Goal: Task Accomplishment & Management: Manage account settings

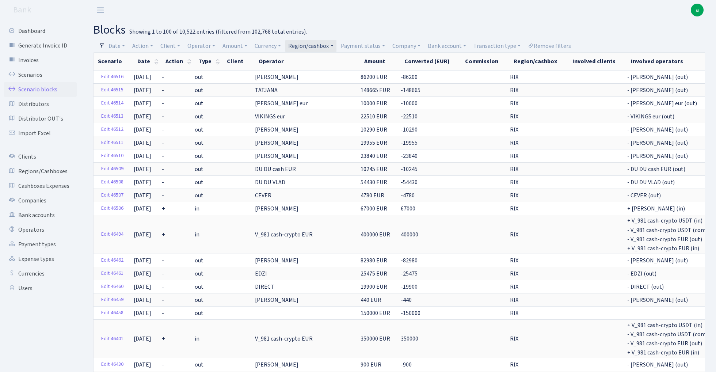
select select "100"
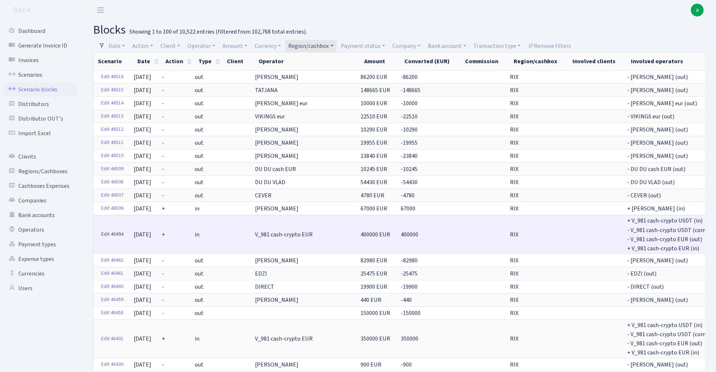
click at [115, 232] on link "Edit 46494" at bounding box center [112, 234] width 29 height 11
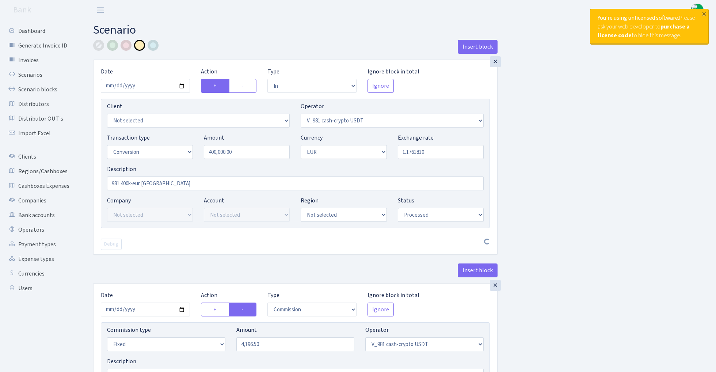
select select "in"
select select "435"
select select "15"
select select "1"
select select "processed"
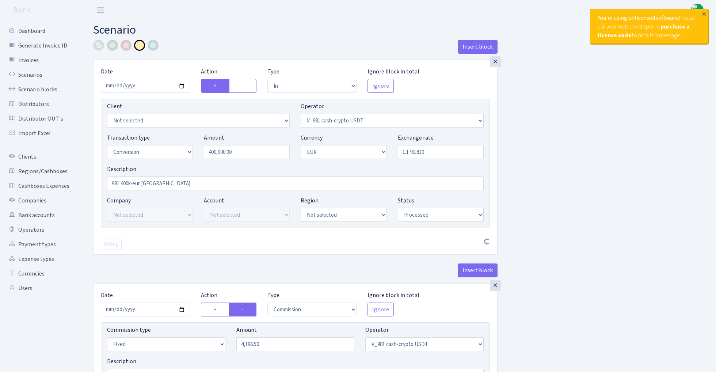
select select "commission"
select select "fixed"
select select "435"
select select "processed"
select select "out"
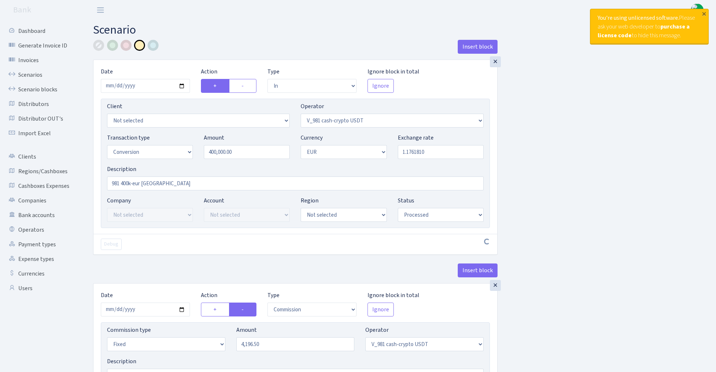
select select "434"
select select "15"
select select "1"
select select "processed"
select select "in"
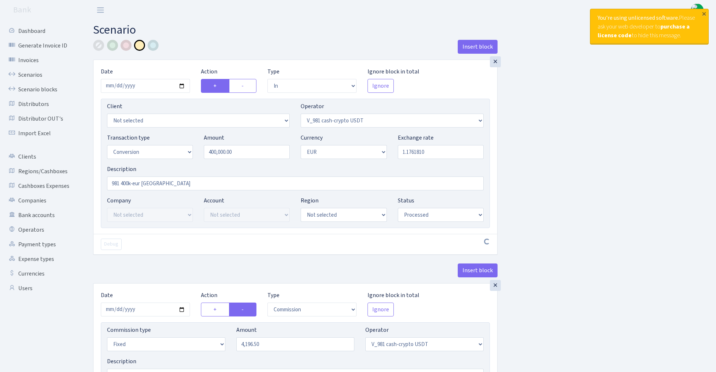
select select "434"
select select "1"
select select "pending"
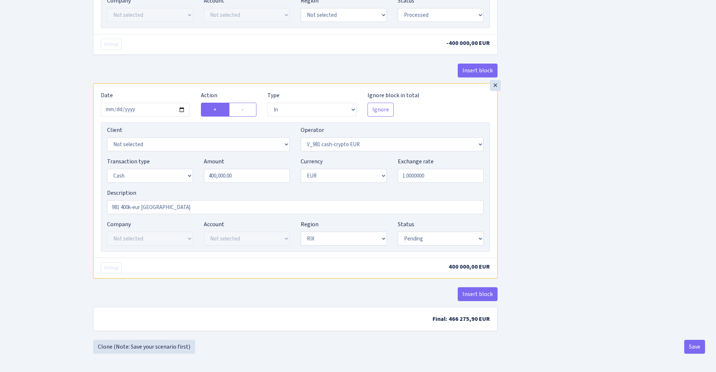
scroll to position [620, 0]
click at [144, 107] on input "2025-09-19" at bounding box center [145, 110] width 89 height 14
type input "2025-09-20"
click at [193, 65] on div "Insert block" at bounding box center [295, 74] width 404 height 20
select select "processed"
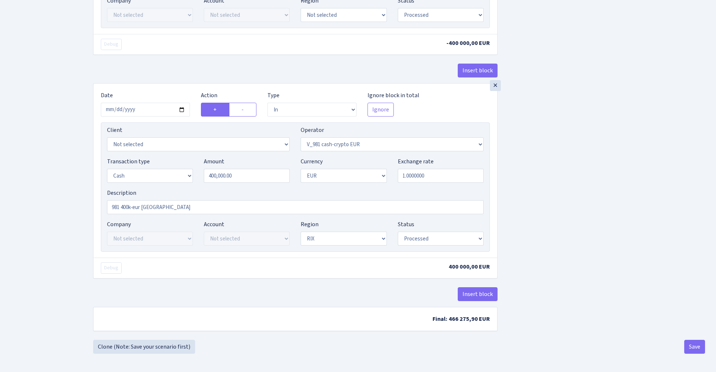
click at [694, 345] on button "Save" at bounding box center [694, 347] width 21 height 14
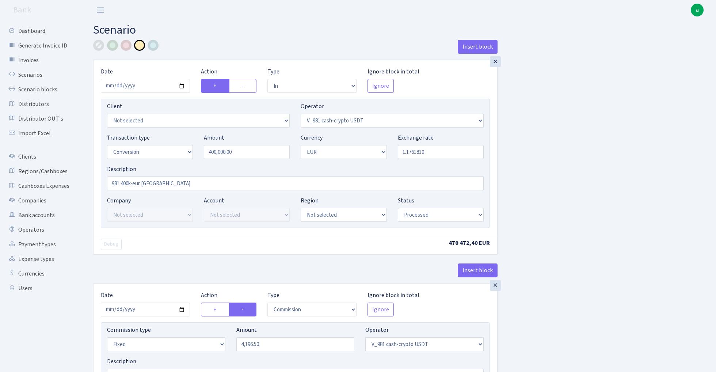
select select "in"
select select "435"
select select "15"
select select "1"
select select "processed"
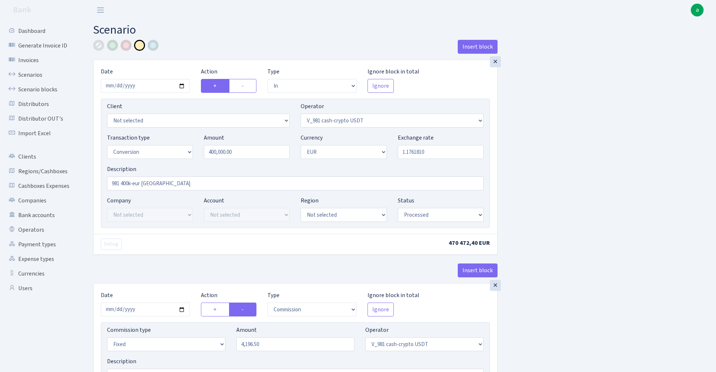
select select "commission"
select select "fixed"
select select "435"
select select "processed"
select select "out"
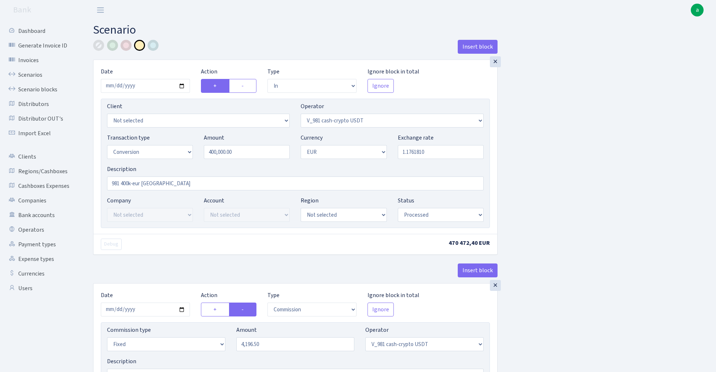
select select "434"
select select "15"
select select "1"
select select "processed"
select select "in"
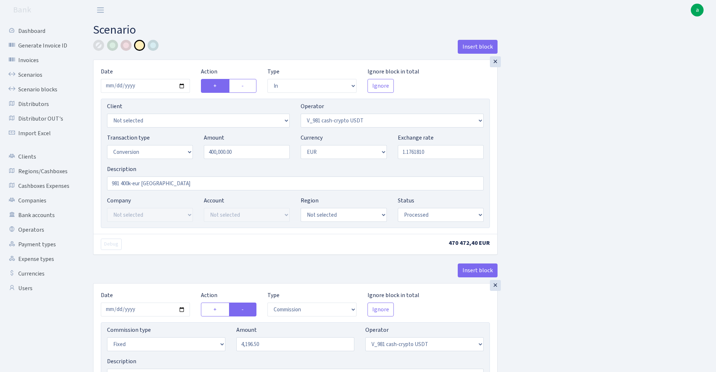
select select "434"
select select "1"
select select "processed"
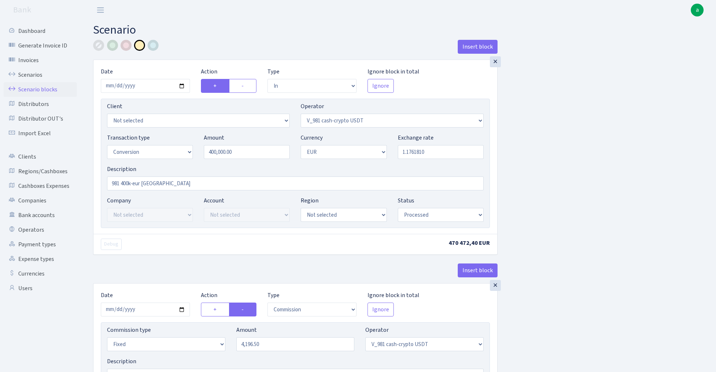
click at [43, 88] on link "Scenario blocks" at bounding box center [40, 89] width 73 height 15
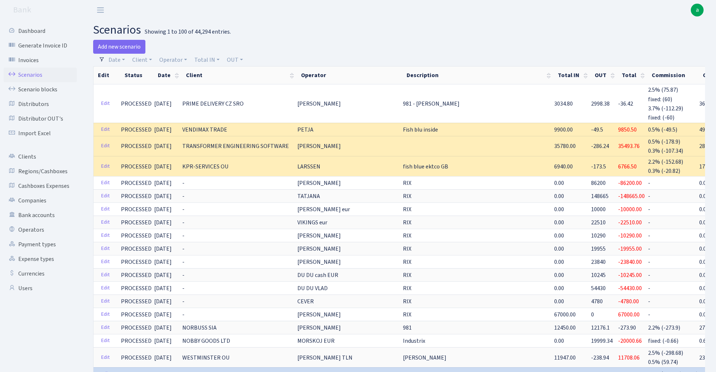
select select "100"
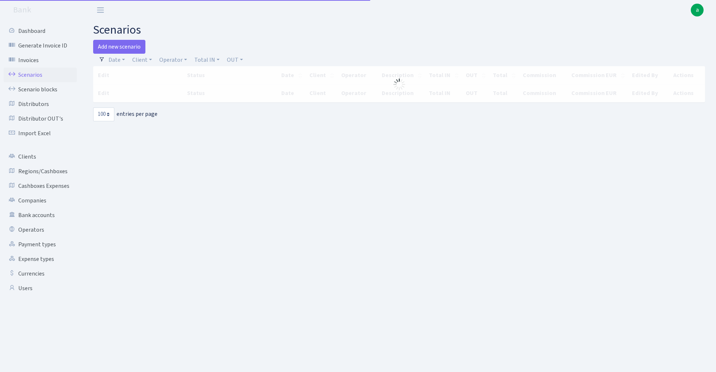
select select "100"
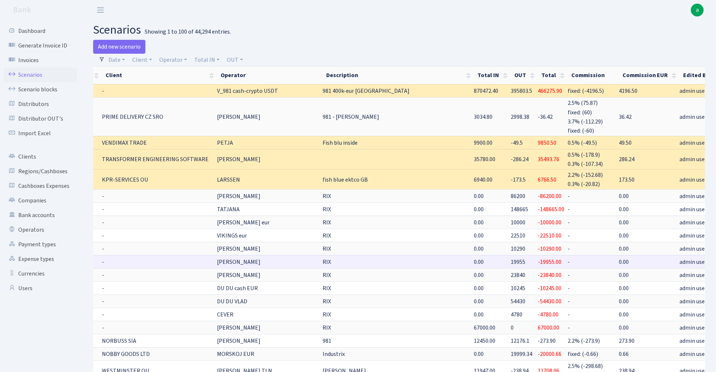
scroll to position [0, 80]
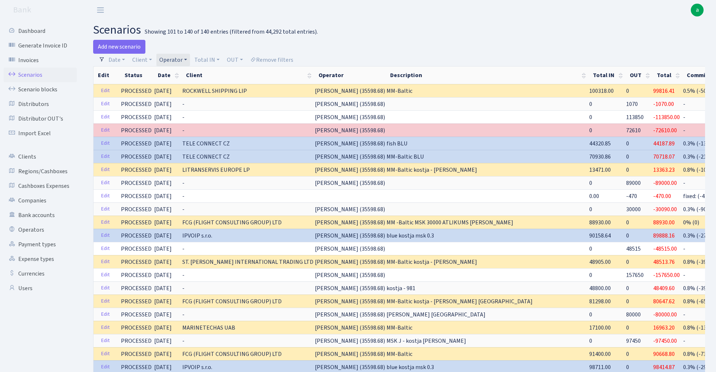
select select "100"
click at [59, 186] on link "Cashboxes Expenses" at bounding box center [40, 186] width 73 height 15
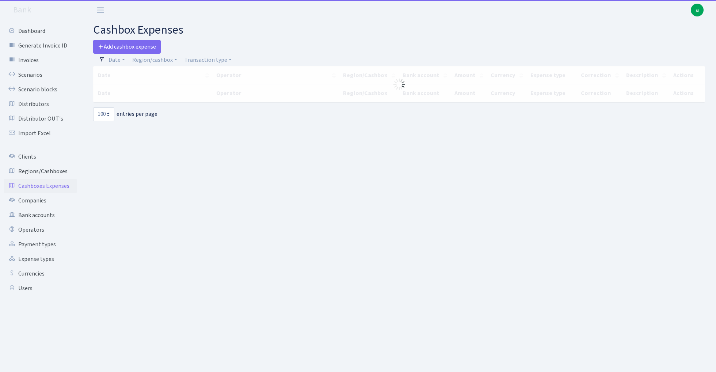
select select "100"
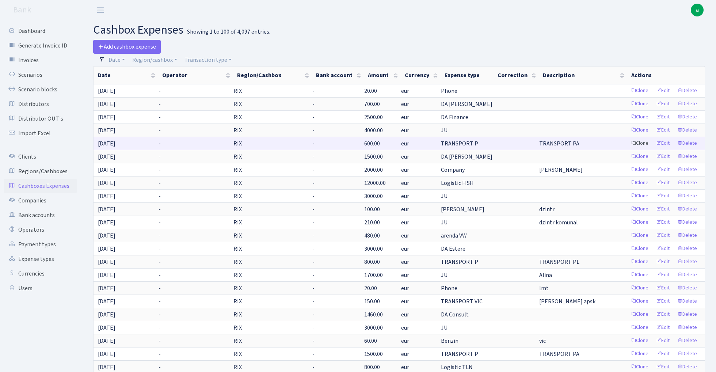
click at [639, 142] on link "Clone" at bounding box center [640, 143] width 24 height 11
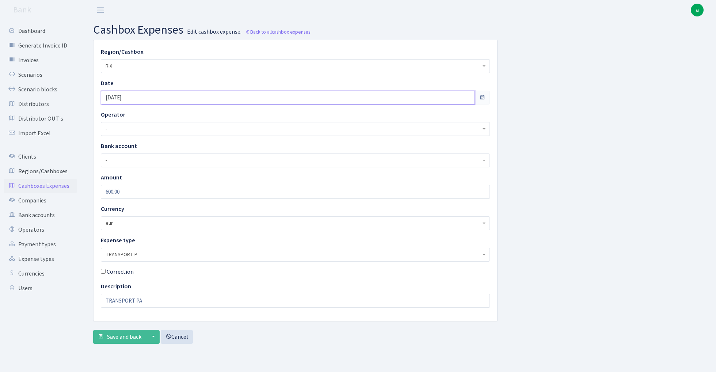
click at [150, 98] on input "16.09.2025" at bounding box center [288, 98] width 374 height 14
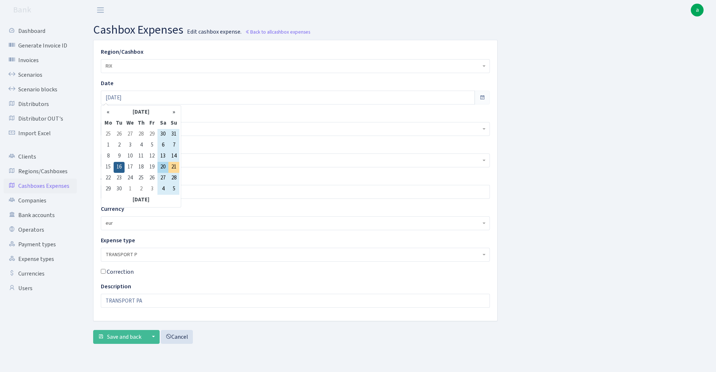
click at [164, 167] on td "20" at bounding box center [162, 167] width 11 height 11
type input "20.09.2025"
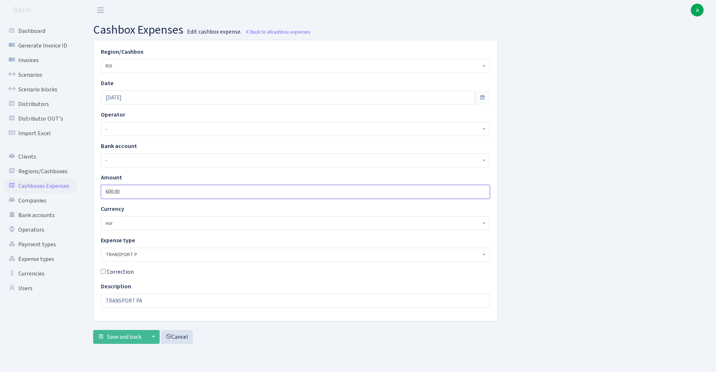
click at [135, 192] on input "600.00" at bounding box center [295, 192] width 389 height 14
click at [551, 180] on div "Region/Cashbox - 981 EU+other cash-crypto AED 981 EU+other cash-crypto EUR 981 …" at bounding box center [399, 195] width 623 height 310
click at [106, 193] on input "100" at bounding box center [295, 192] width 389 height 14
type input "1100"
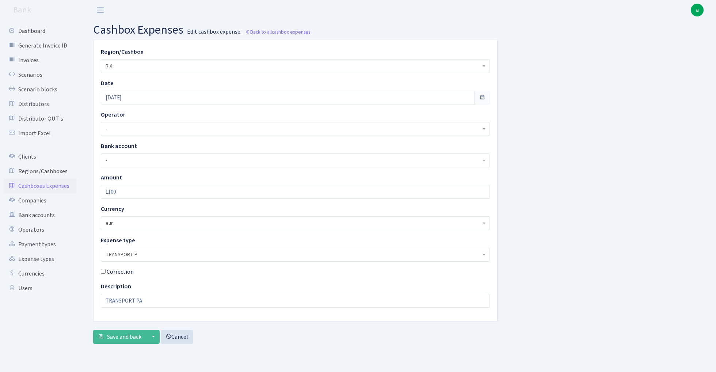
click at [610, 183] on div "Region/Cashbox - 981 EU+other cash-crypto AED 981 EU+other cash-crypto EUR 981 …" at bounding box center [399, 195] width 623 height 310
click at [119, 333] on span "Save and back" at bounding box center [124, 337] width 34 height 8
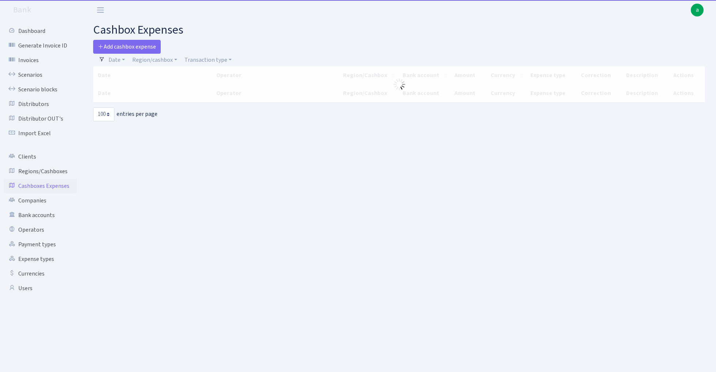
select select "100"
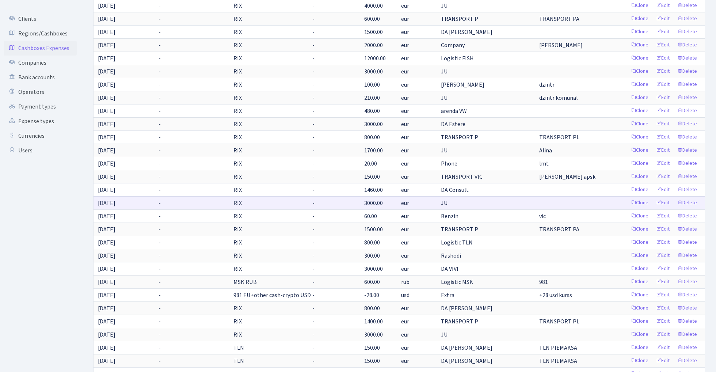
scroll to position [139, 0]
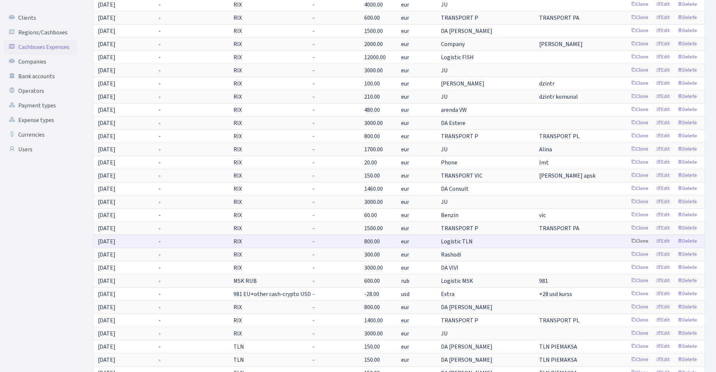
click at [640, 240] on link "Clone" at bounding box center [640, 241] width 24 height 11
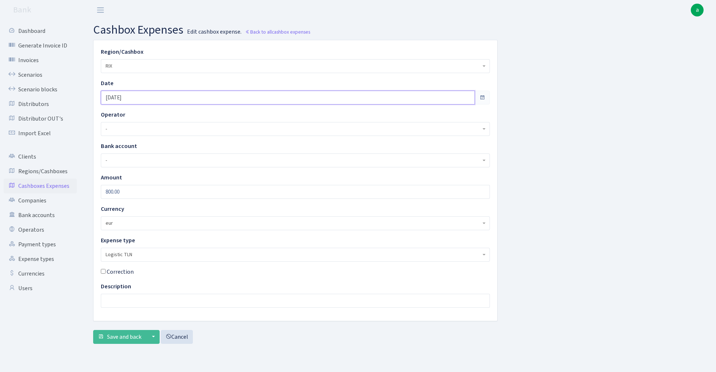
click at [151, 97] on input "[DATE]" at bounding box center [288, 98] width 374 height 14
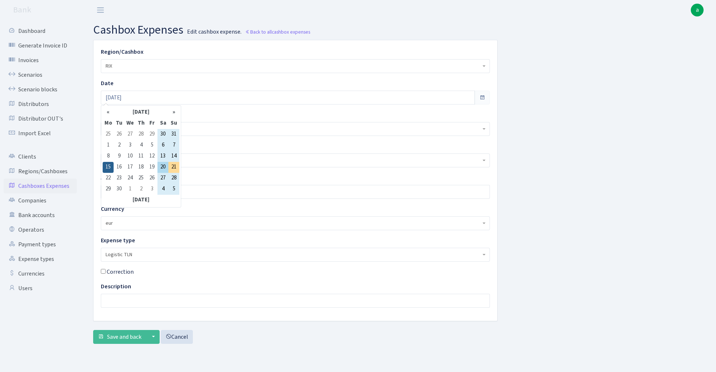
click at [167, 167] on td "20" at bounding box center [162, 167] width 11 height 11
type input "[DATE]"
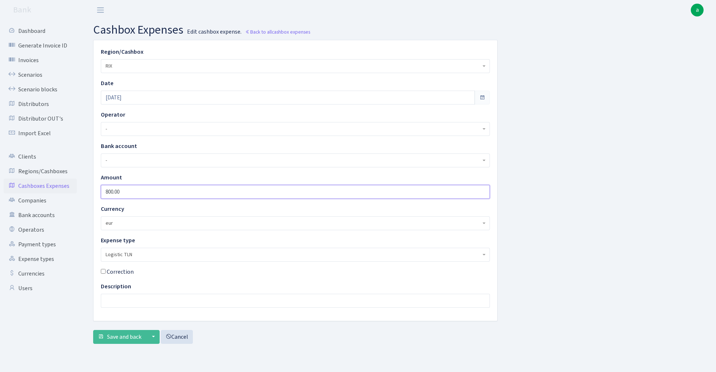
drag, startPoint x: 132, startPoint y: 192, endPoint x: 59, endPoint y: 192, distance: 73.1
click at [59, 192] on div "Dashboard Generate Invoice ID Invoices Scenarios Scenario blocks Distributors D…" at bounding box center [358, 187] width 716 height 334
type input "1500"
click at [537, 214] on div "Region/Cashbox - 981 EU+other cash-crypto AED 981 EU+other cash-crypto EUR 981 …" at bounding box center [399, 195] width 623 height 310
click at [117, 339] on span "Save and back" at bounding box center [124, 337] width 34 height 8
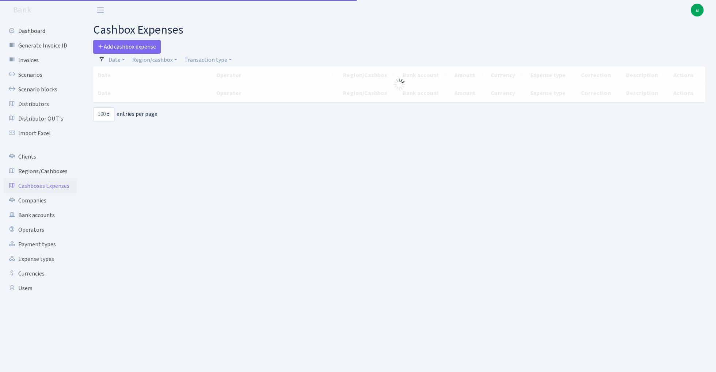
select select "100"
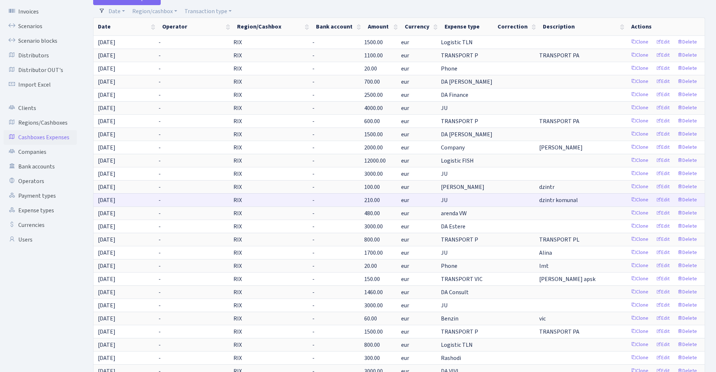
scroll to position [53, 0]
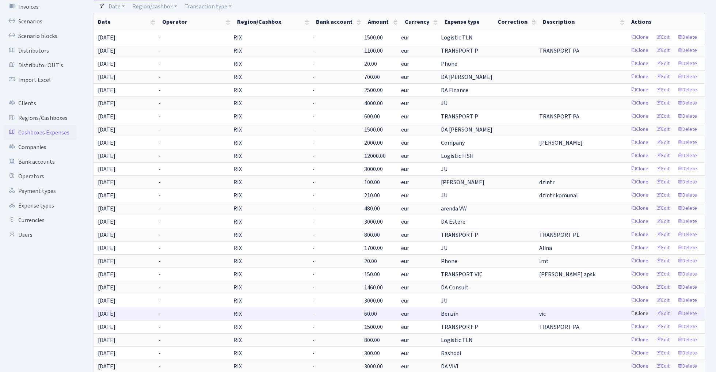
click at [641, 312] on link "Clone" at bounding box center [640, 313] width 24 height 11
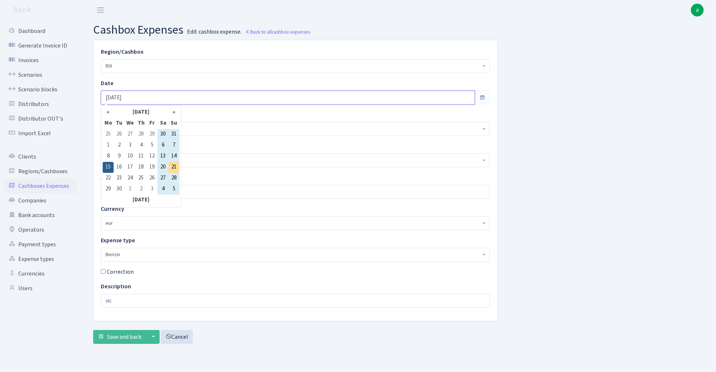
click at [144, 98] on input "[DATE]" at bounding box center [288, 98] width 374 height 14
click at [164, 167] on td "20" at bounding box center [162, 167] width 11 height 11
type input "[DATE]"
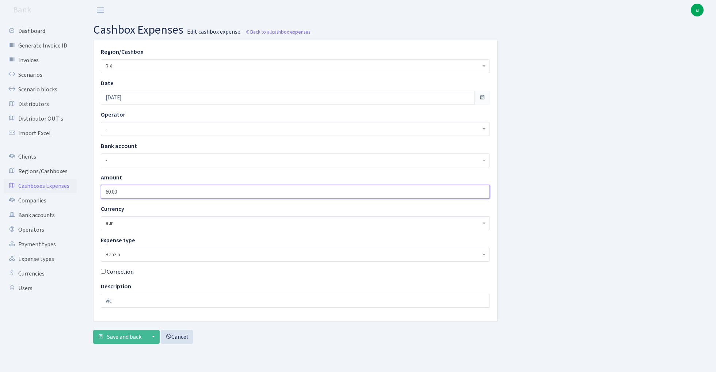
click at [138, 192] on input "60.00" at bounding box center [295, 192] width 389 height 14
type input "100"
click at [120, 336] on span "Save and back" at bounding box center [124, 337] width 34 height 8
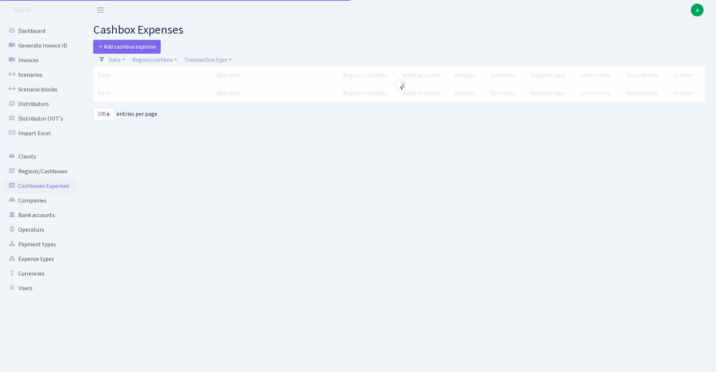
select select "100"
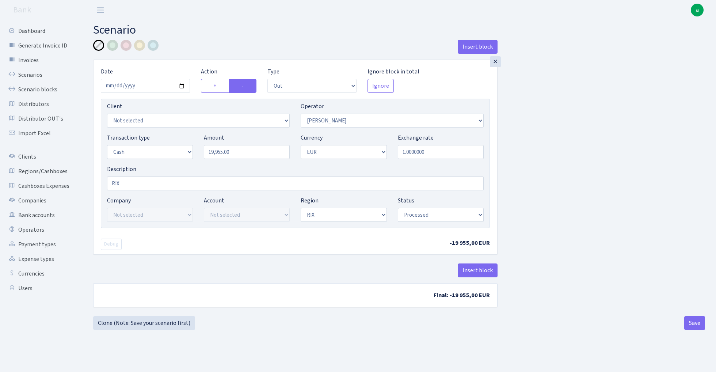
select select "out"
select select "2"
select select "1"
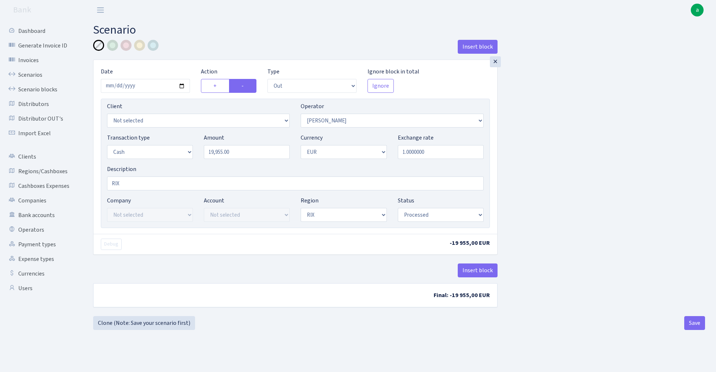
select select "processed"
click at [249, 151] on input "19955.00" at bounding box center [247, 152] width 86 height 14
paste input "555"
type input "15,550.00"
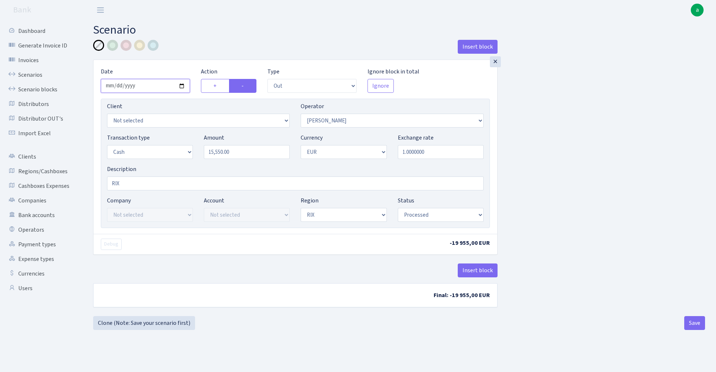
click at [142, 88] on input "[DATE]" at bounding box center [145, 86] width 89 height 14
type input "[DATE]"
click at [202, 42] on div "Insert block" at bounding box center [295, 50] width 404 height 20
click at [697, 325] on button "Save" at bounding box center [694, 323] width 21 height 14
select select "out"
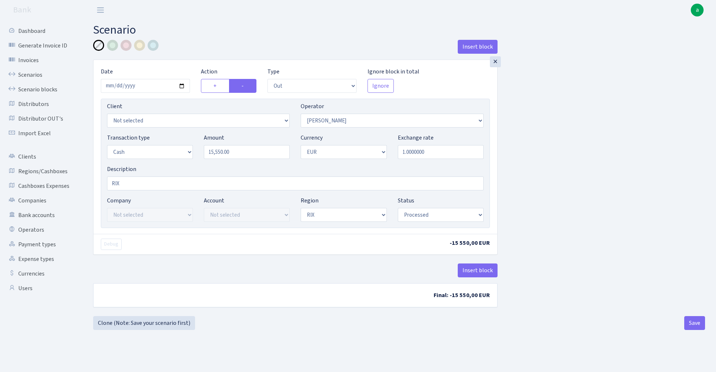
select select "2"
select select "1"
select select "processed"
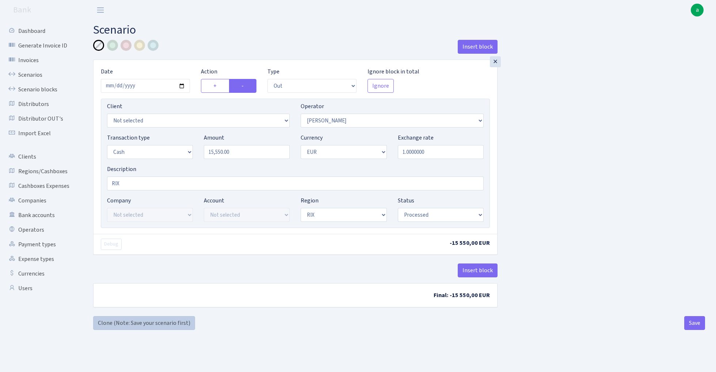
click at [173, 323] on link "Clone (Note: Save your scenario first)" at bounding box center [144, 323] width 102 height 14
select select "out"
select select "2"
select select "1"
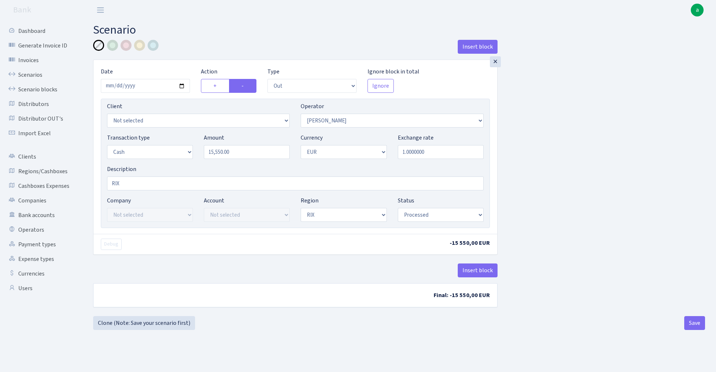
select select "1"
select select "processed"
click at [244, 153] on input "15550.00" at bounding box center [247, 152] width 86 height 14
type input "16,210.00"
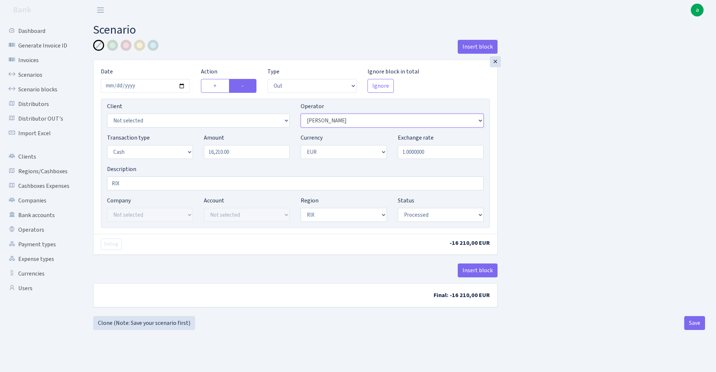
select select "272"
click at [693, 323] on button "Save" at bounding box center [694, 323] width 21 height 14
select select "out"
select select "272"
select select "1"
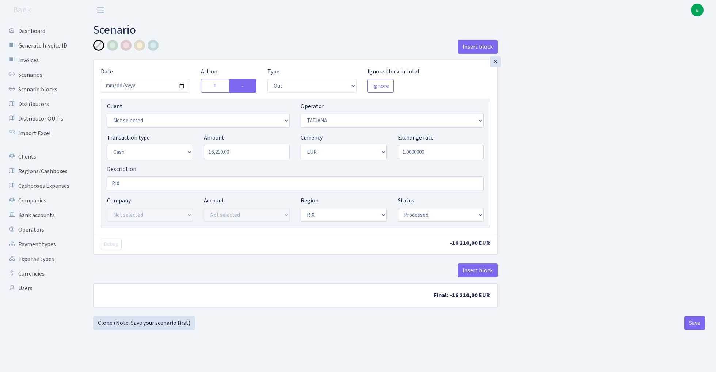
select select "1"
select select "processed"
click at [164, 324] on link "Clone (Note: Save your scenario first)" at bounding box center [144, 323] width 102 height 14
select select "out"
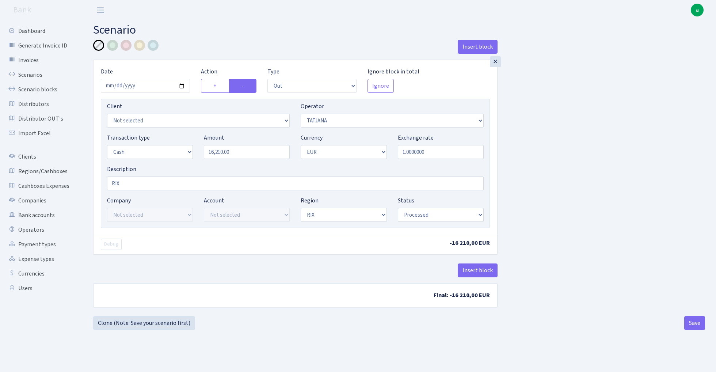
select select "272"
select select "1"
select select "processed"
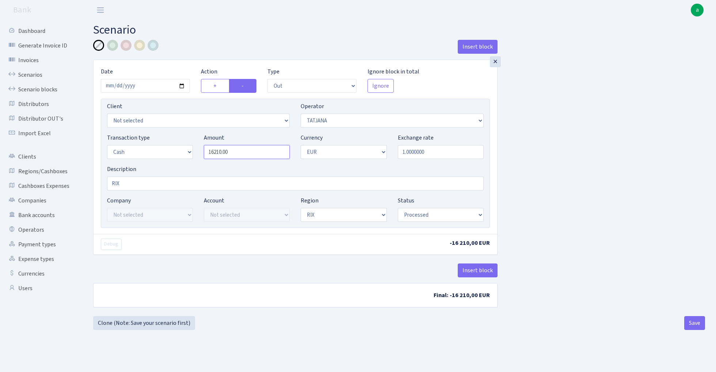
click at [254, 154] on input "16210.00" at bounding box center [247, 152] width 86 height 14
type input "2,695.00"
select select "519"
click at [693, 322] on button "Save" at bounding box center [694, 323] width 21 height 14
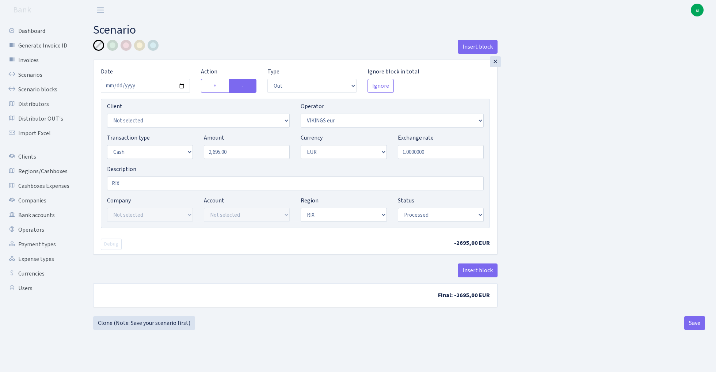
select select "out"
select select "519"
select select "1"
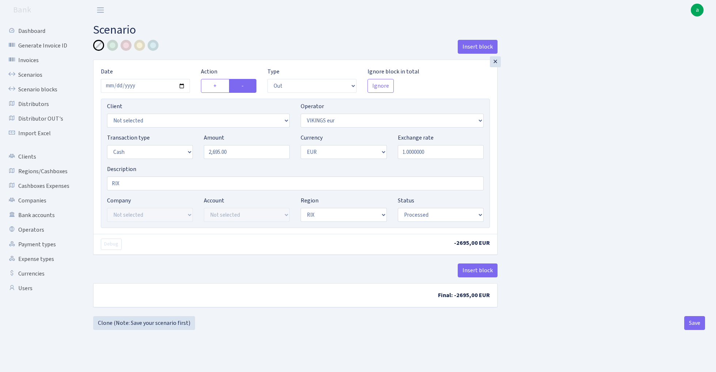
select select "processed"
click at [164, 323] on link "Clone (Note: Save your scenario first)" at bounding box center [144, 323] width 102 height 14
select select "out"
select select "519"
select select "1"
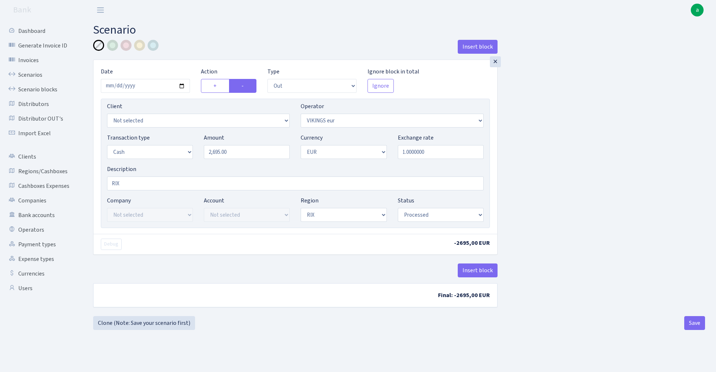
select select "1"
select select "processed"
click at [244, 154] on input "2695.00" at bounding box center [247, 152] width 86 height 14
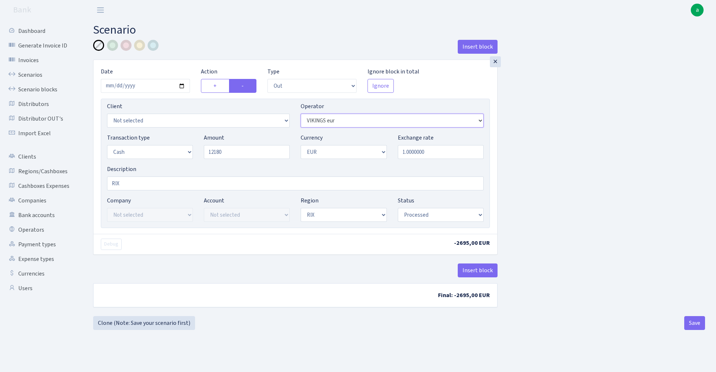
type input "12,180.00"
select select "14"
click at [697, 326] on button "Save" at bounding box center [694, 323] width 21 height 14
select select "out"
select select "14"
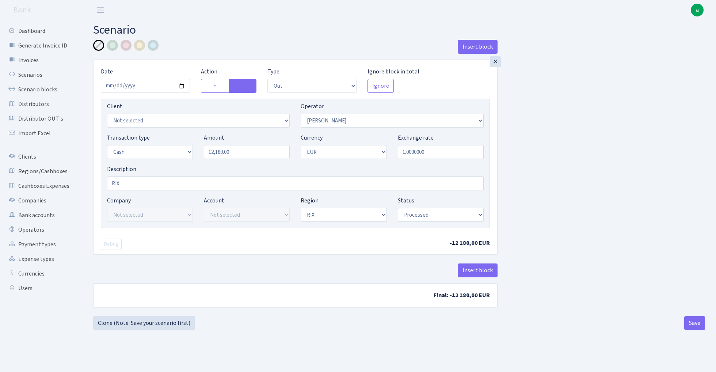
select select "1"
select select "processed"
click at [148, 326] on link "Clone (Note: Save your scenario first)" at bounding box center [144, 323] width 102 height 14
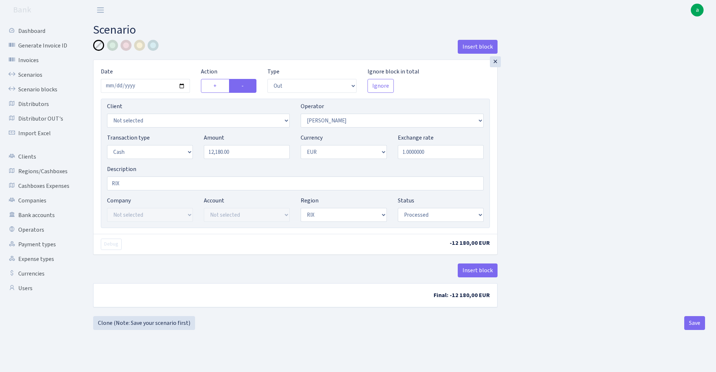
select select "out"
select select "14"
select select "1"
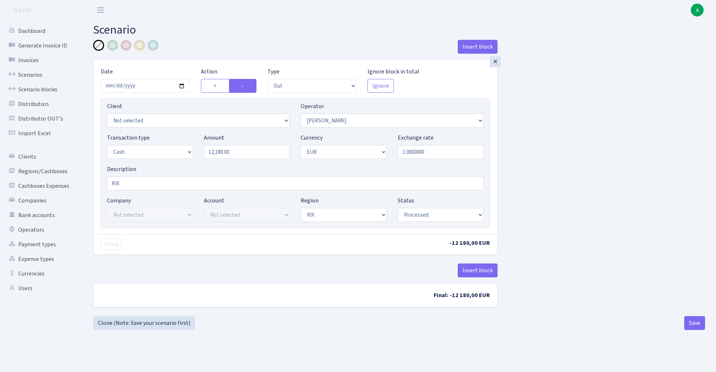
select select "processed"
click at [244, 151] on input "12180.00" at bounding box center [247, 152] width 86 height 14
type input "35,600.00"
select select "439"
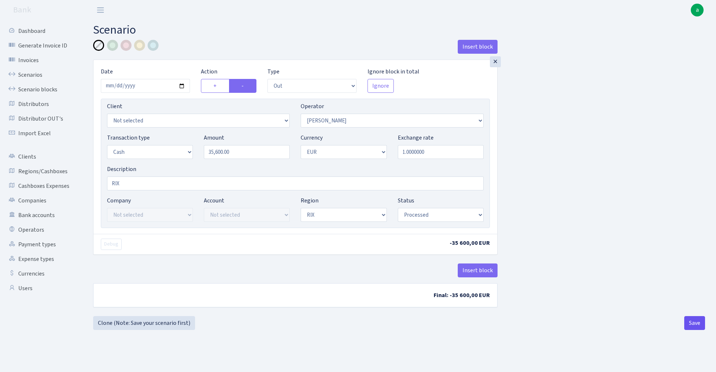
click at [688, 327] on button "Save" at bounding box center [694, 323] width 21 height 14
select select "out"
select select "439"
select select "1"
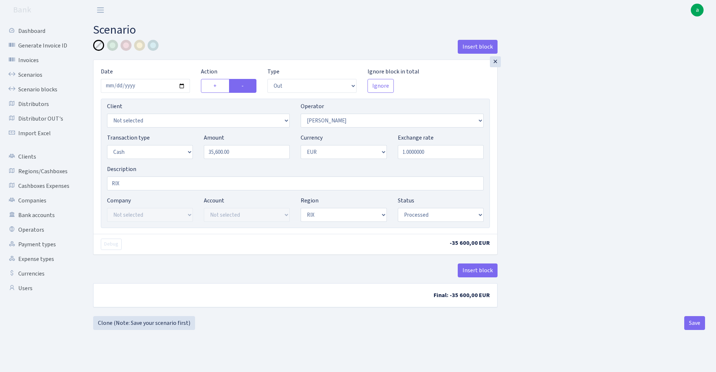
select select "1"
select select "processed"
click at [154, 324] on link "Clone (Note: Save your scenario first)" at bounding box center [144, 323] width 102 height 14
select select "out"
select select "439"
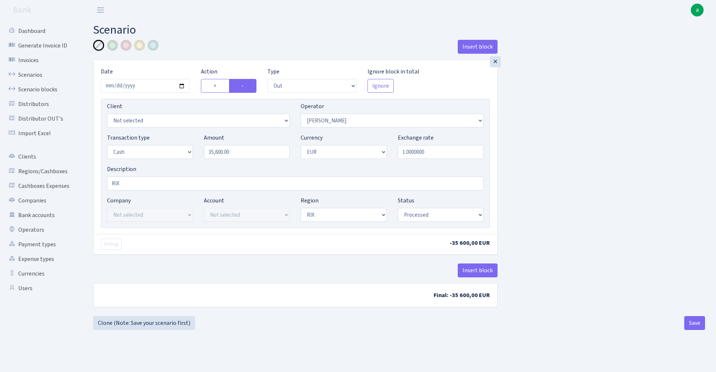
select select "1"
select select "processed"
click at [250, 152] on input "35600.00" at bounding box center [247, 152] width 86 height 14
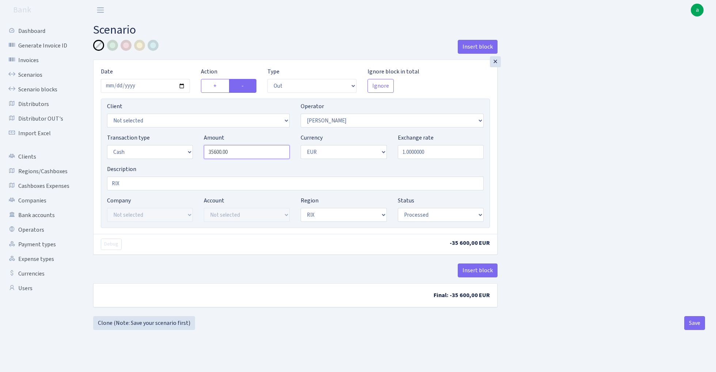
click at [250, 152] on input "35600.00" at bounding box center [247, 152] width 86 height 14
type input "31,190.00"
select select "395"
click at [694, 324] on button "Save" at bounding box center [694, 323] width 21 height 14
select select "out"
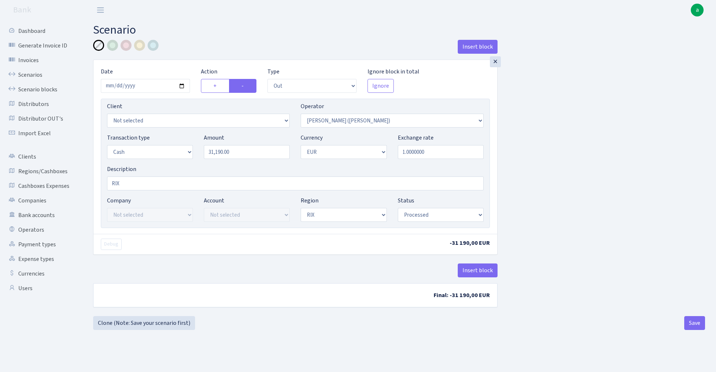
select select "395"
select select "1"
select select "processed"
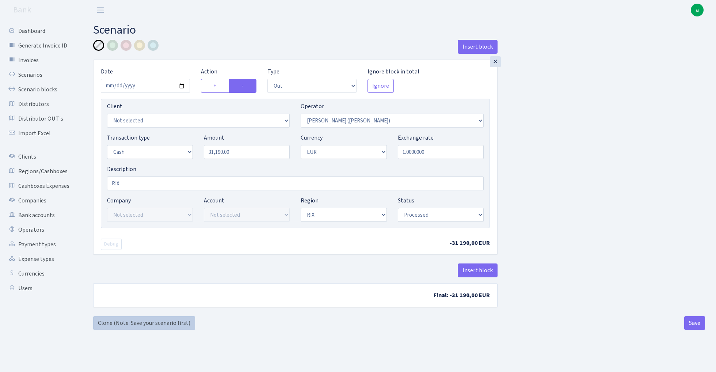
click at [167, 321] on link "Clone (Note: Save your scenario first)" at bounding box center [144, 323] width 102 height 14
select select "out"
select select "395"
select select "1"
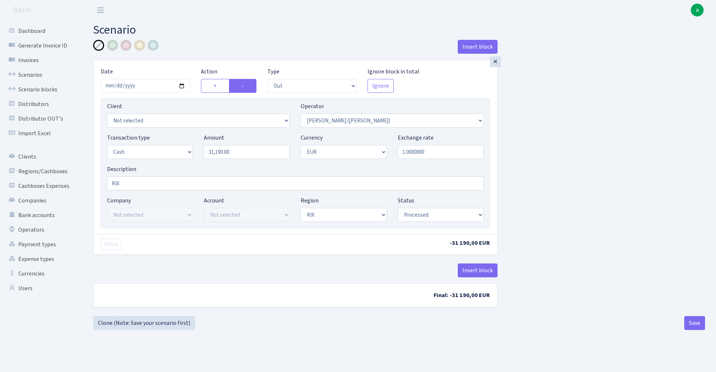
select select "1"
select select "processed"
click at [261, 154] on input "31190.00" at bounding box center [247, 152] width 86 height 14
type input "6,175.00"
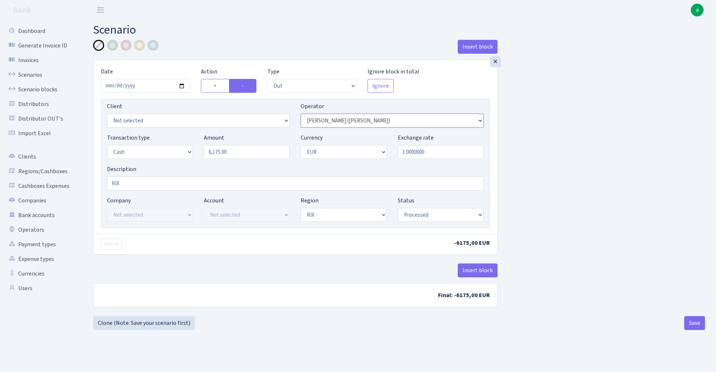
select select "72"
click at [698, 325] on button "Save" at bounding box center [694, 323] width 21 height 14
select select "out"
select select "72"
select select "1"
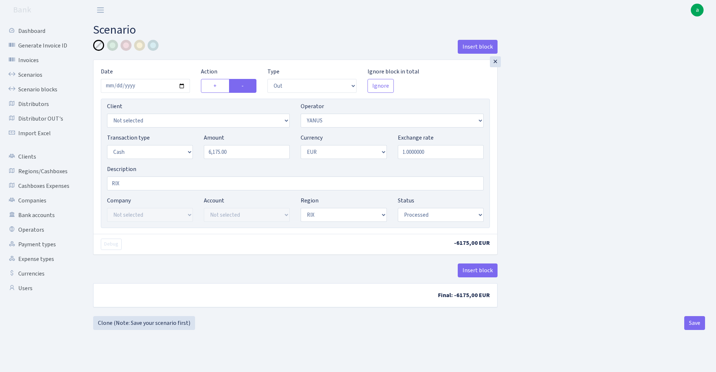
select select "1"
select select "processed"
click at [158, 319] on link "Clone (Note: Save your scenario first)" at bounding box center [144, 323] width 102 height 14
select select "out"
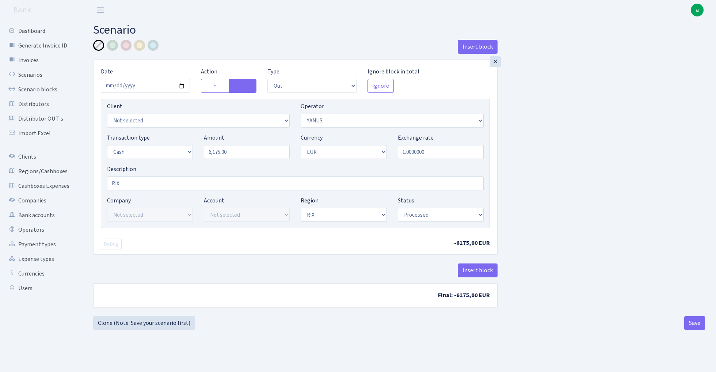
select select "72"
select select "1"
select select "processed"
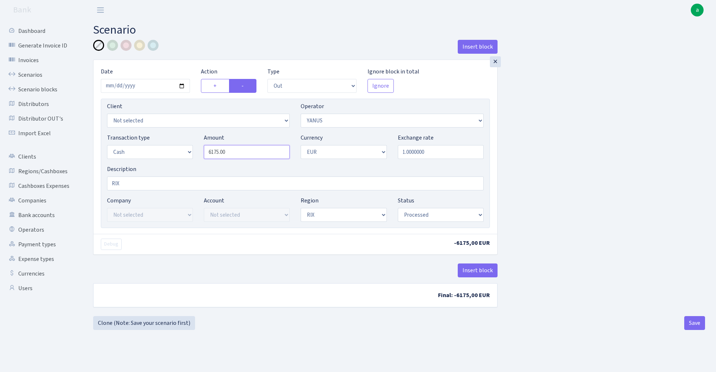
click at [239, 155] on input "6175.00" at bounding box center [247, 152] width 86 height 14
type input "33,000.00"
select select "15"
click at [696, 325] on button "Save" at bounding box center [694, 323] width 21 height 14
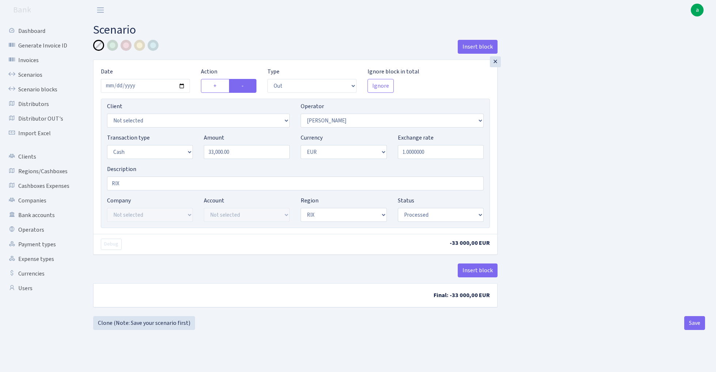
select select "out"
select select "15"
select select "1"
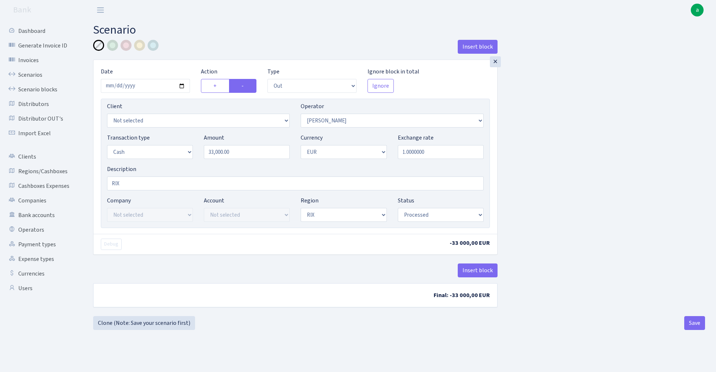
select select "processed"
click at [173, 324] on link "Clone (Note: Save your scenario first)" at bounding box center [144, 323] width 102 height 14
select select "out"
select select "15"
select select "1"
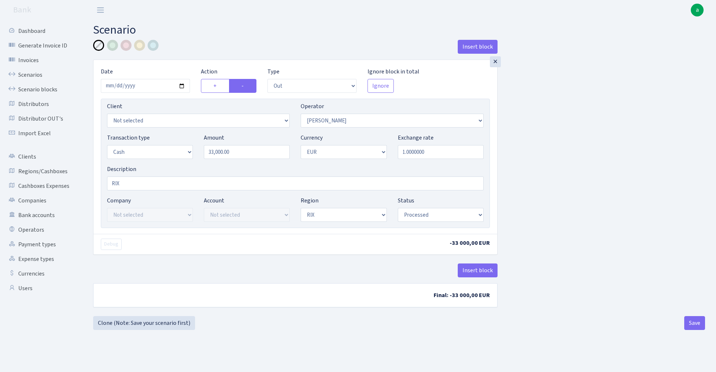
select select "1"
select select "processed"
click at [260, 151] on input "33000.00" at bounding box center [247, 152] width 86 height 14
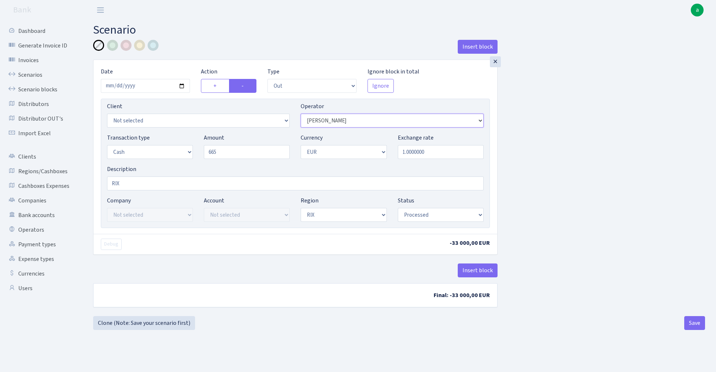
type input "665.00"
select select "463"
click at [693, 323] on button "Save" at bounding box center [694, 323] width 21 height 14
select select "out"
select select "463"
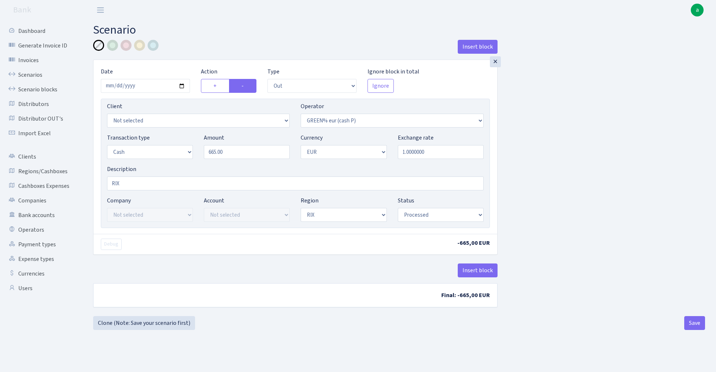
select select "1"
select select "processed"
click at [33, 72] on link "Scenarios" at bounding box center [40, 75] width 73 height 15
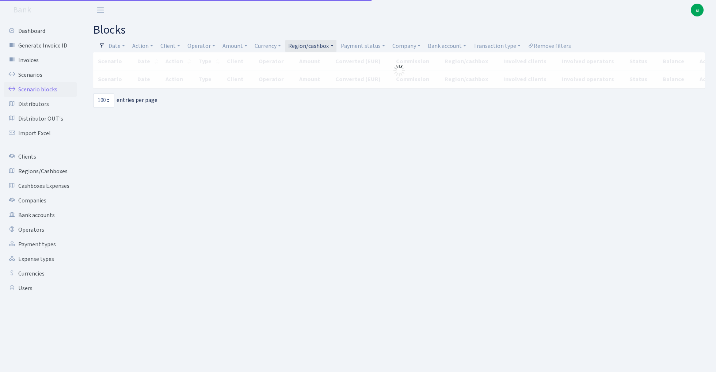
select select "100"
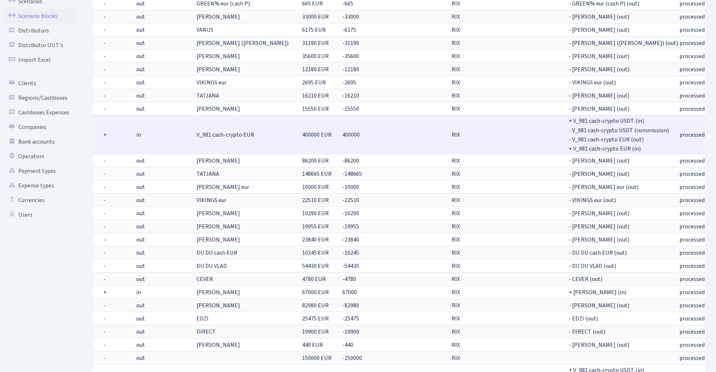
scroll to position [107, 0]
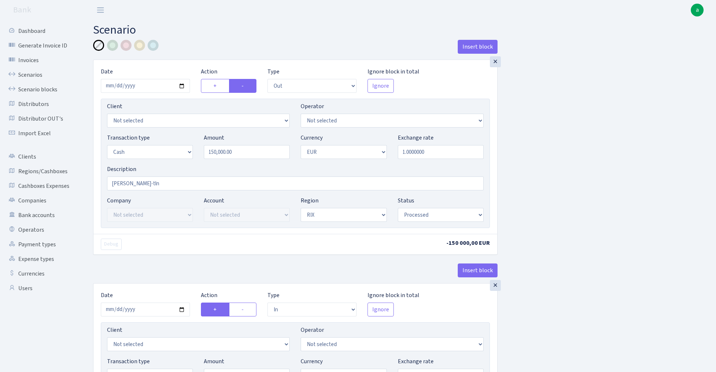
select select "out"
select select "1"
select select "processed"
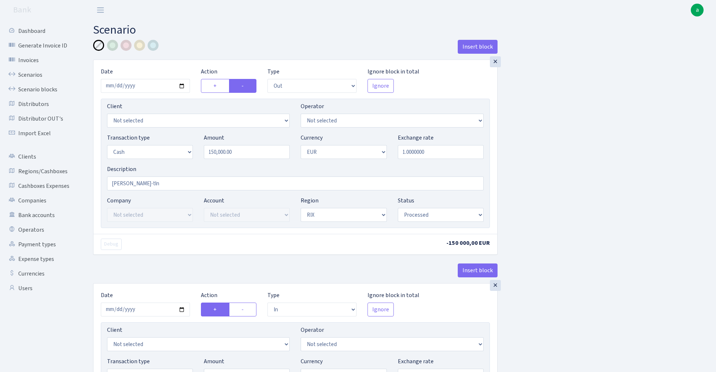
select select "in"
select select "1"
select select "2"
select select "processed"
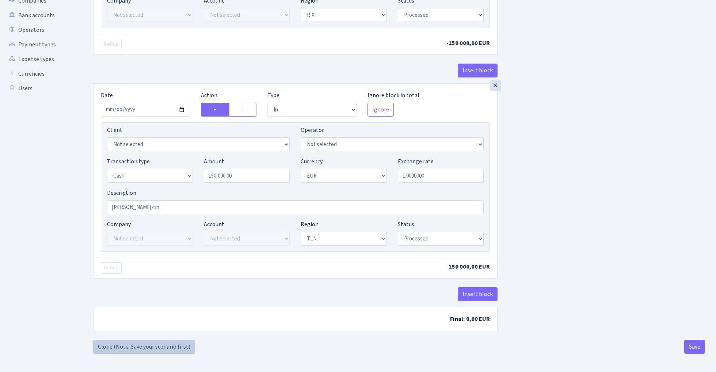
scroll to position [202, 0]
click at [155, 347] on link "Clone (Note: Save your scenario first)" at bounding box center [144, 347] width 102 height 14
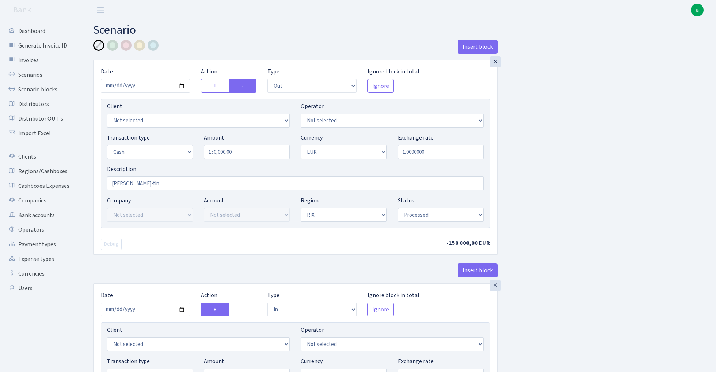
select select "out"
select select "1"
select select "processed"
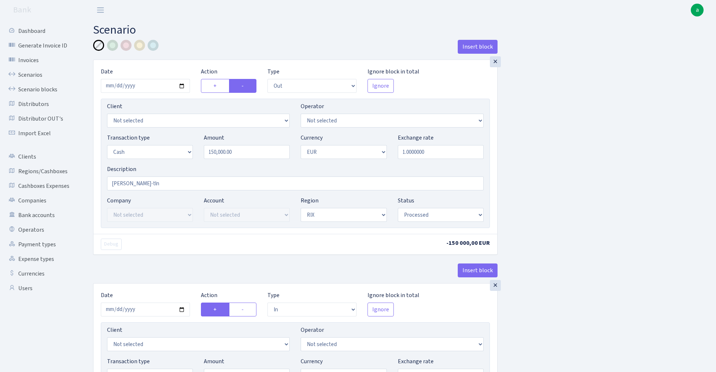
select select "in"
select select "1"
select select "2"
select select "processed"
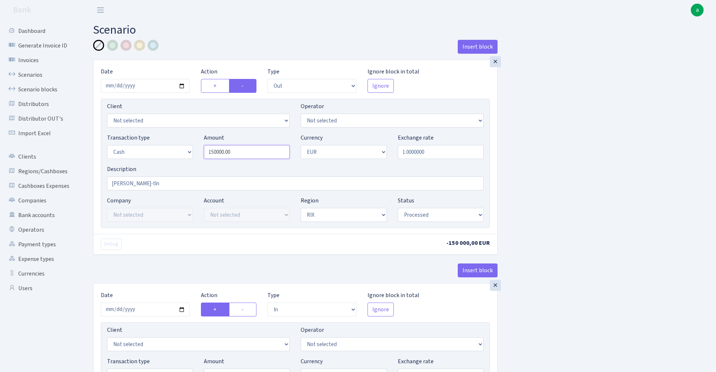
drag, startPoint x: 216, startPoint y: 153, endPoint x: 167, endPoint y: 155, distance: 49.0
click at [168, 155] on div "Transaction type Not selected 981 ELF FISH crypto GIRT IVO dekl MM-BALTIC eur U…" at bounding box center [296, 148] width 388 height 31
click at [251, 151] on input "200000.00" at bounding box center [247, 152] width 86 height 14
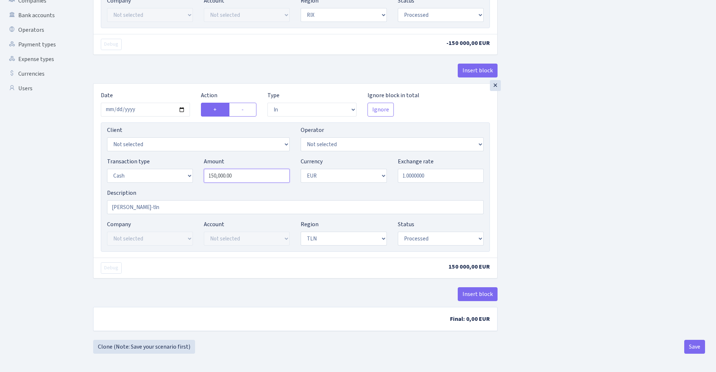
type input "200,000.00"
click at [247, 173] on input "150000.00" at bounding box center [247, 176] width 86 height 14
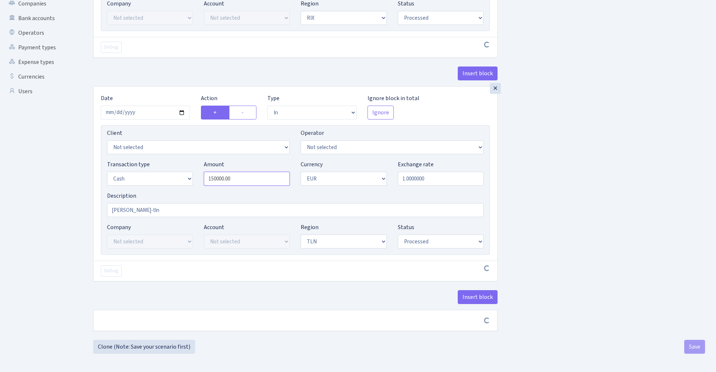
scroll to position [199, 0]
click at [247, 173] on input "150000.00" at bounding box center [247, 179] width 86 height 14
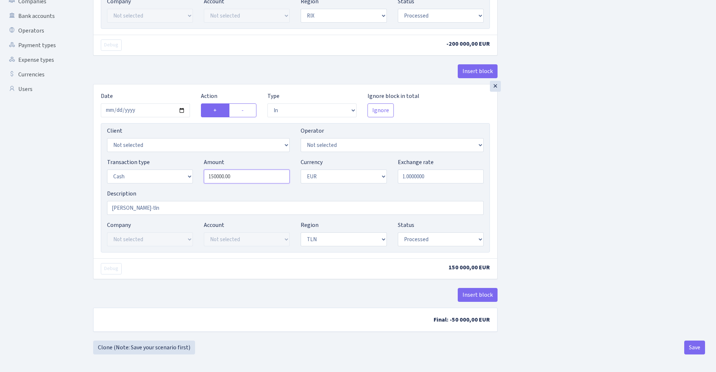
paste input "20"
type input "200,000.00"
click at [142, 112] on input "2025-09-18" at bounding box center [145, 110] width 89 height 14
type input "2025-09-20"
click at [175, 70] on div "Insert block" at bounding box center [295, 74] width 404 height 20
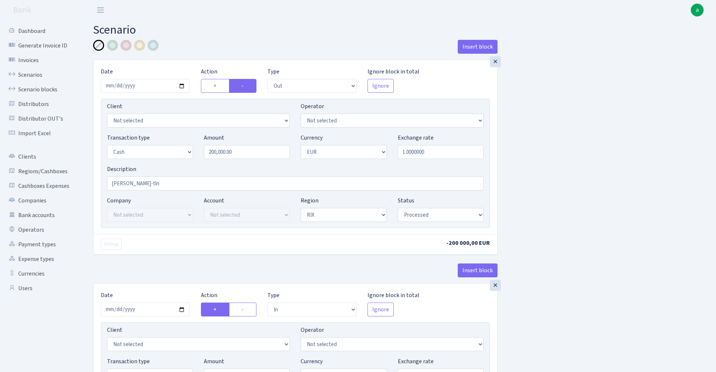
scroll to position [0, 0]
click at [151, 85] on input "2025-09-18" at bounding box center [145, 86] width 89 height 14
type input "2025-09-20"
click at [198, 49] on div "Insert block" at bounding box center [295, 50] width 404 height 20
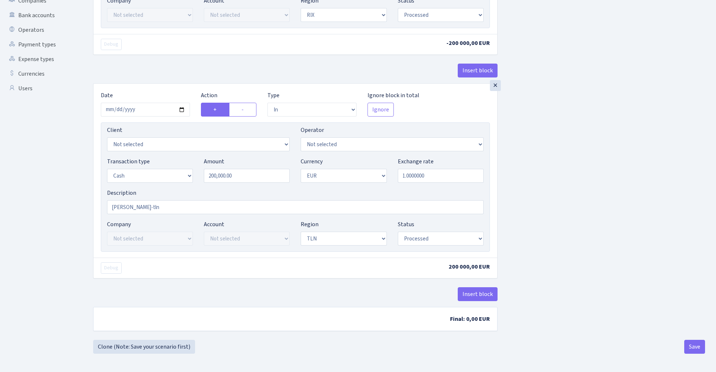
scroll to position [202, 0]
click at [695, 347] on button "Save" at bounding box center [694, 347] width 21 height 14
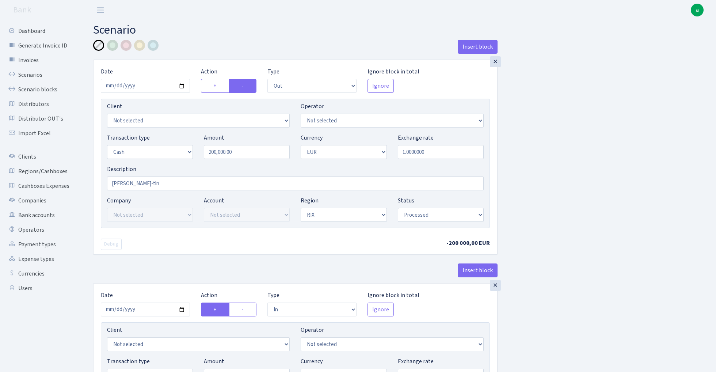
select select "out"
select select "1"
select select "processed"
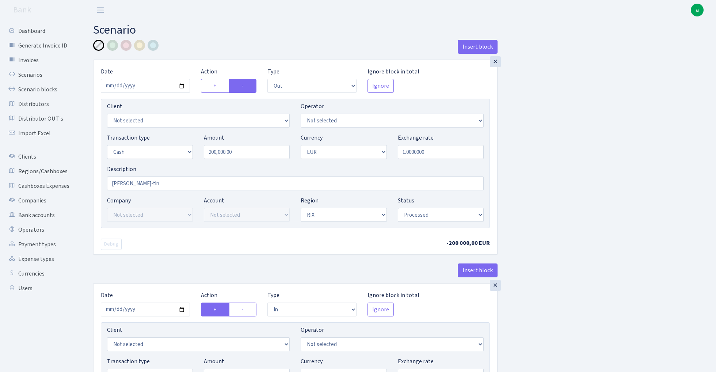
select select "in"
select select "1"
select select "2"
select select "processed"
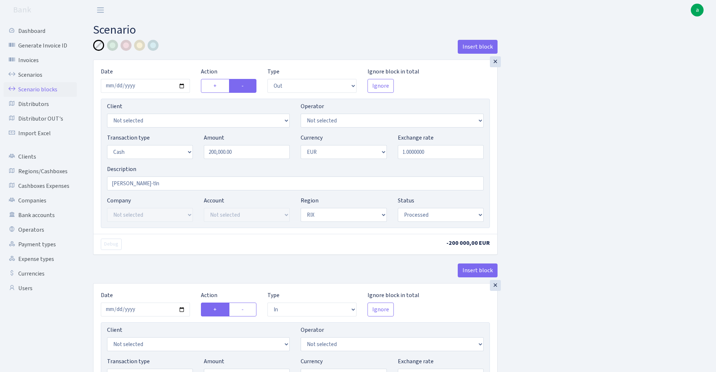
click at [42, 89] on link "Scenario blocks" at bounding box center [40, 89] width 73 height 15
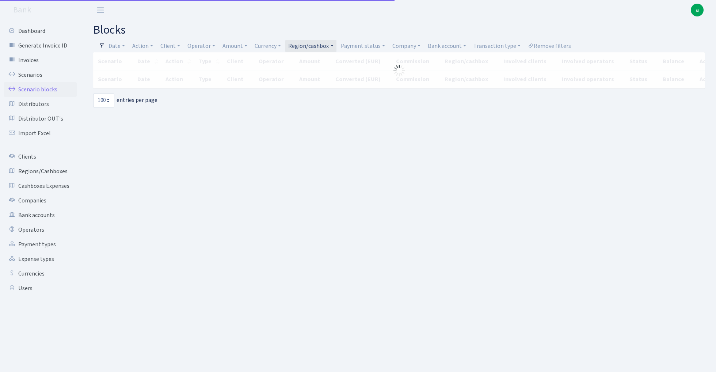
select select "100"
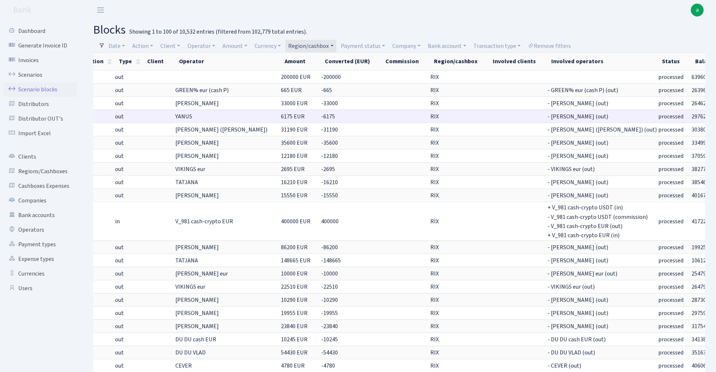
scroll to position [0, 79]
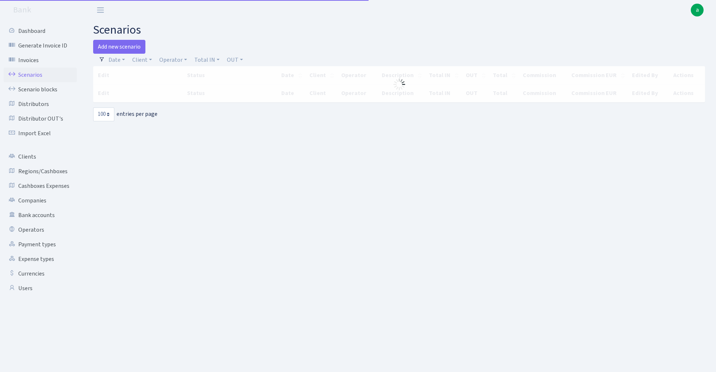
select select "100"
click at [173, 59] on link "Operator" at bounding box center [173, 60] width 34 height 12
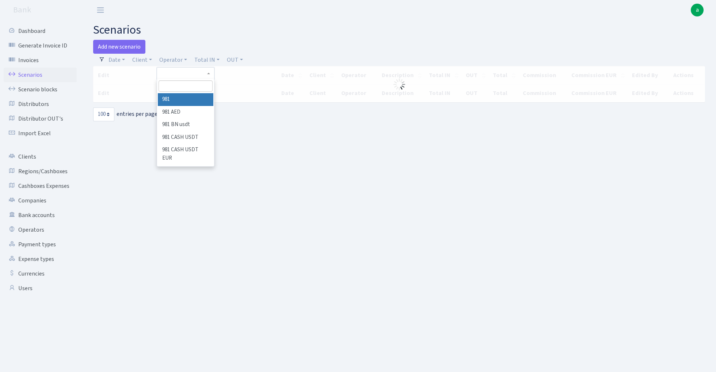
click at [186, 85] on input "search" at bounding box center [186, 85] width 54 height 11
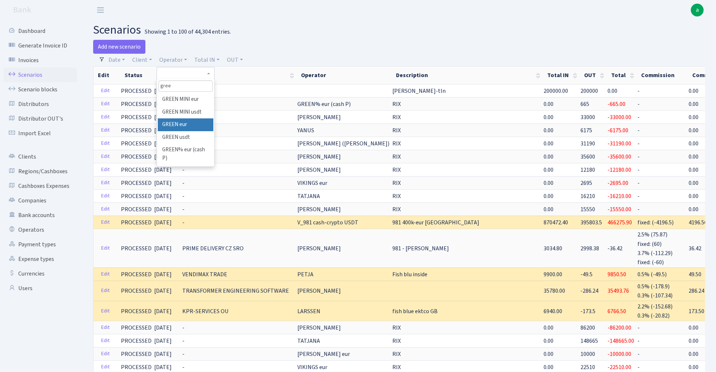
type input "gree"
click at [185, 126] on li "GREEN eur" at bounding box center [185, 124] width 55 height 13
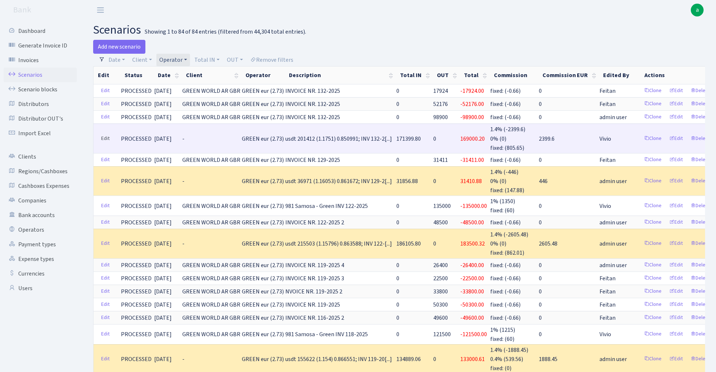
click at [104, 137] on link "Edit" at bounding box center [105, 138] width 15 height 11
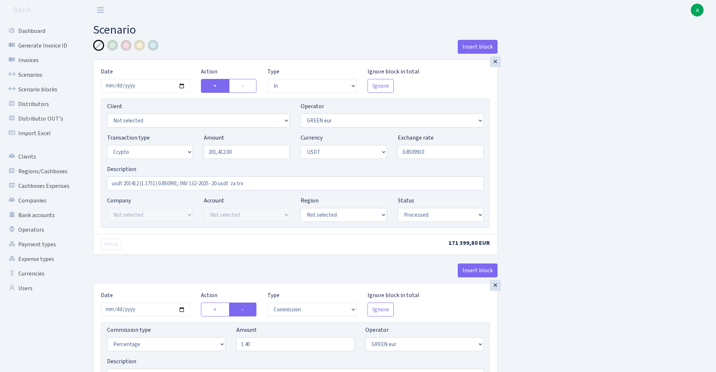
select select "in"
select select "461"
select select "3"
select select "6"
select select "processed"
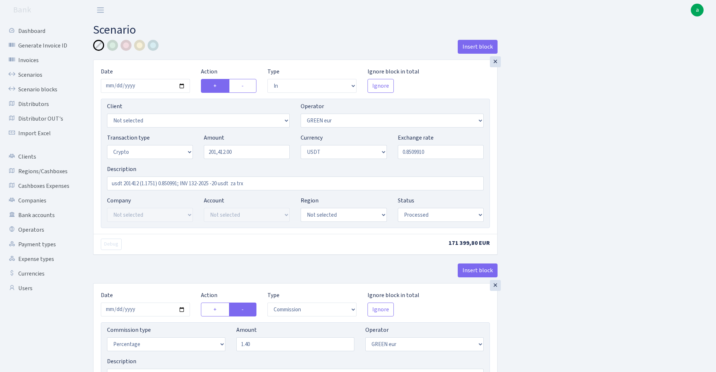
select select "commission"
select select "461"
select select "processed"
select select "out"
select select "462"
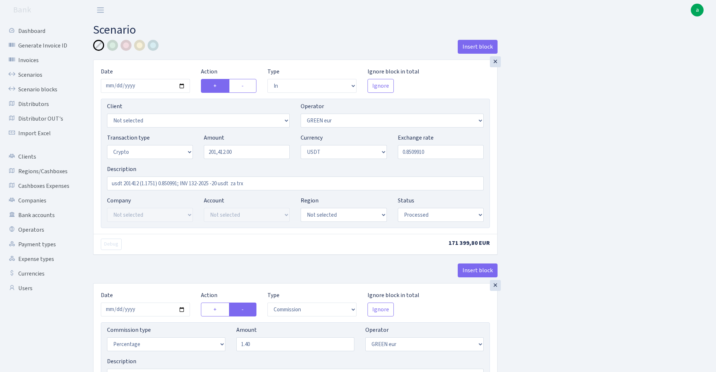
select select "15"
select select "6"
select select "processed"
select select "commission"
select select "463"
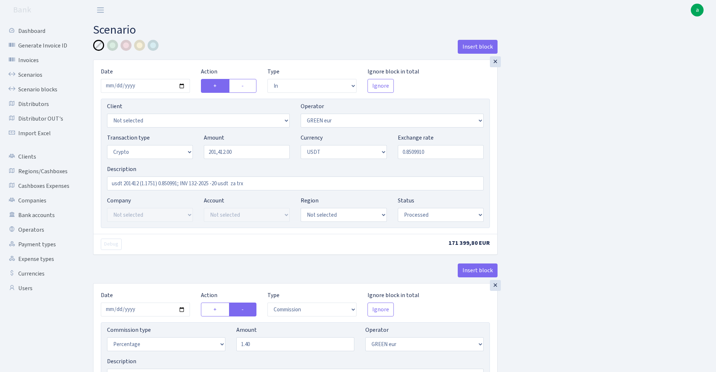
select select "processed"
select select "commission"
select select "fixed"
select select "464"
select select "processed"
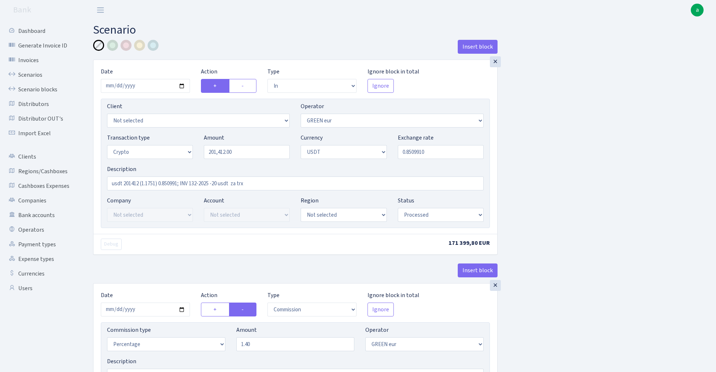
select select "out"
select select "462"
select select "11"
select select "6"
select select "processed"
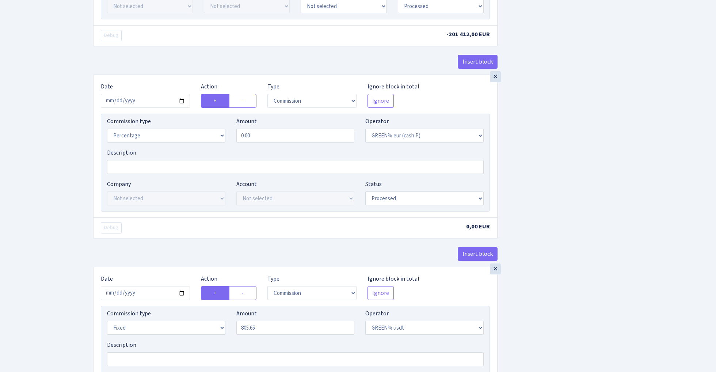
scroll to position [693, 0]
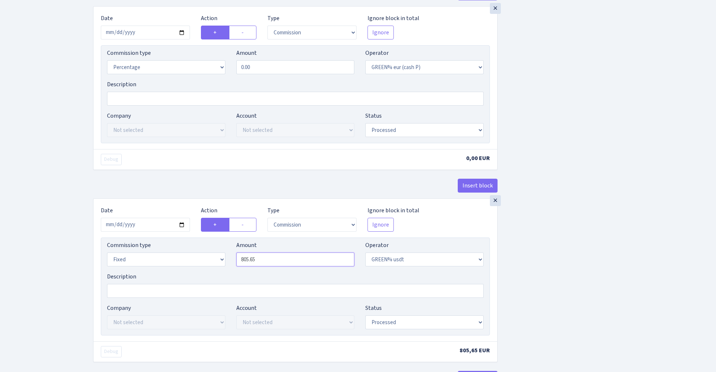
click at [261, 264] on input "805.65" at bounding box center [295, 259] width 118 height 14
type input "0.00"
click at [264, 72] on input "0.00" at bounding box center [295, 67] width 118 height 14
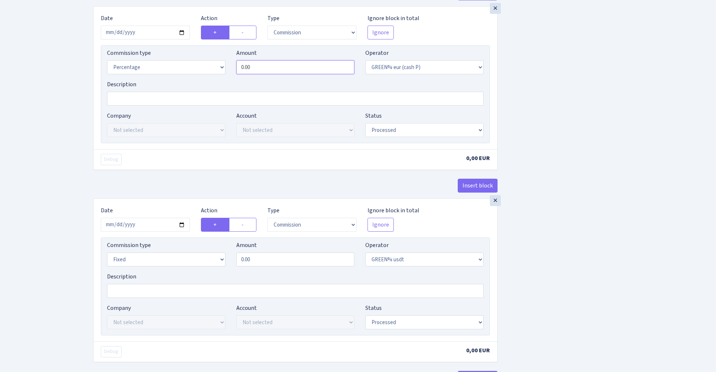
click at [264, 72] on input "0.00" at bounding box center [295, 67] width 118 height 14
type input "0.40"
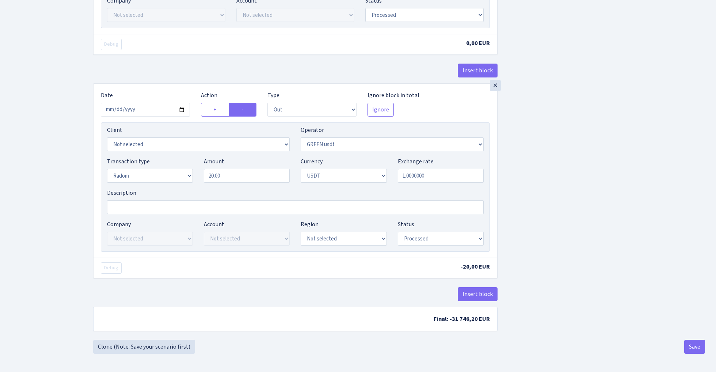
scroll to position [1006, 0]
click at [692, 349] on button "Save" at bounding box center [694, 347] width 21 height 14
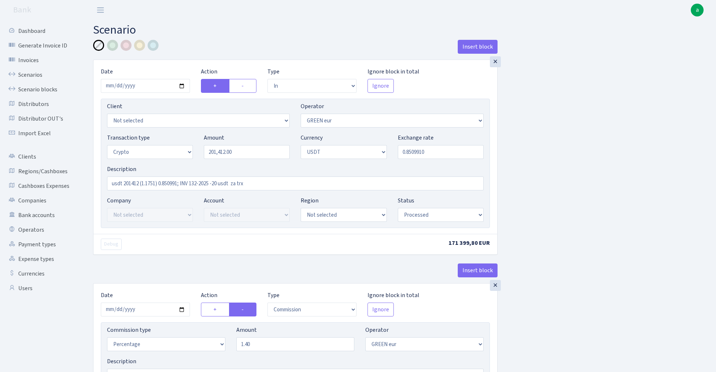
select select "in"
select select "461"
select select "3"
select select "6"
select select "processed"
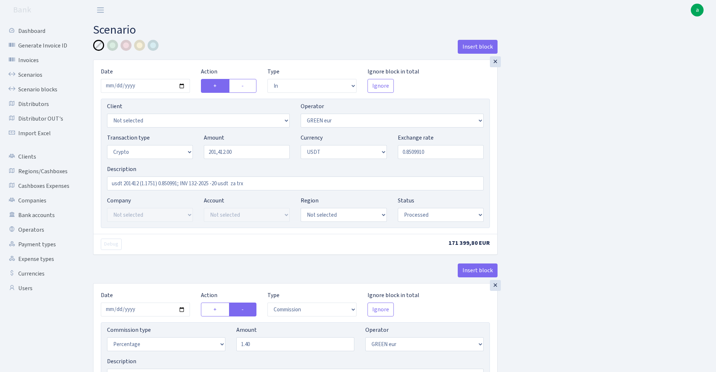
select select "commission"
select select "461"
select select "processed"
select select "out"
select select "462"
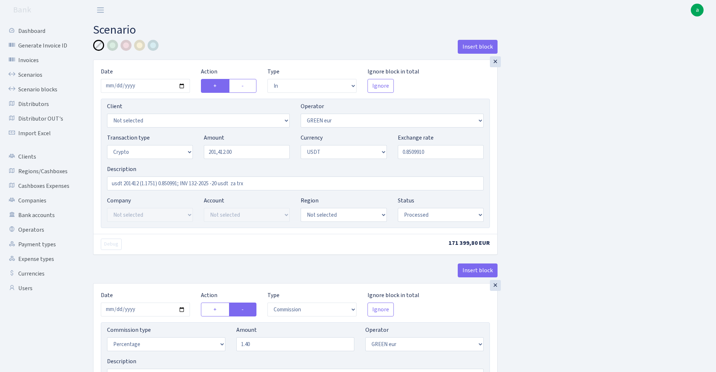
select select "15"
select select "6"
select select "processed"
select select "commission"
select select "463"
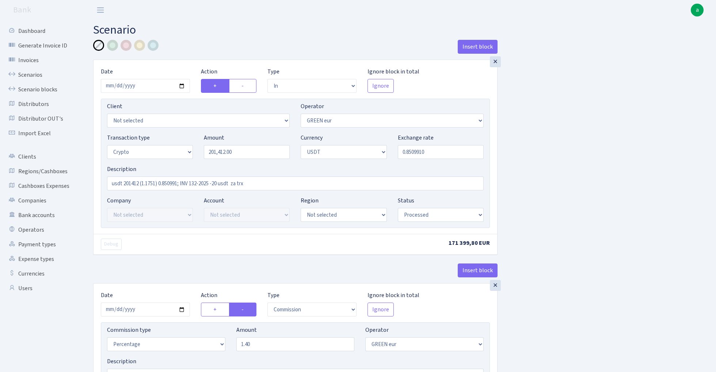
select select "processed"
select select "commission"
select select "fixed"
select select "464"
select select "processed"
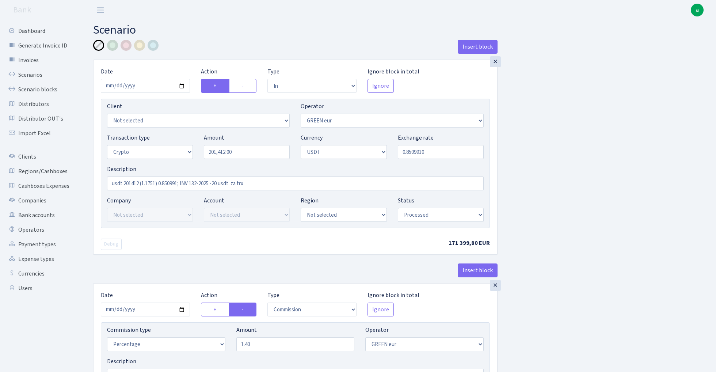
select select "out"
select select "462"
select select "11"
select select "6"
select select "processed"
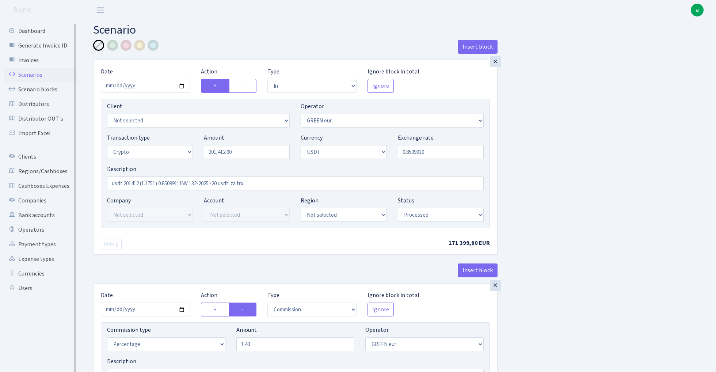
click at [35, 73] on link "Scenarios" at bounding box center [40, 75] width 73 height 15
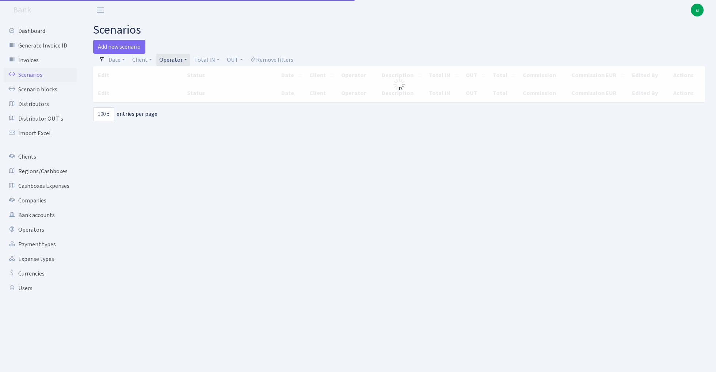
select select "100"
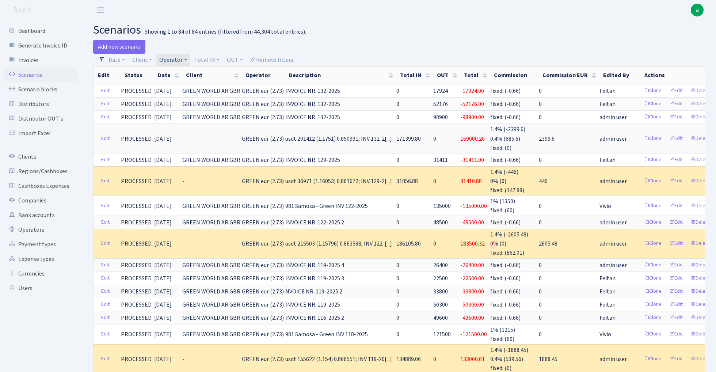
click at [178, 60] on link "Operator" at bounding box center [173, 60] width 34 height 12
click at [190, 312] on li "GREEN% eur (cash P)" at bounding box center [185, 322] width 55 height 21
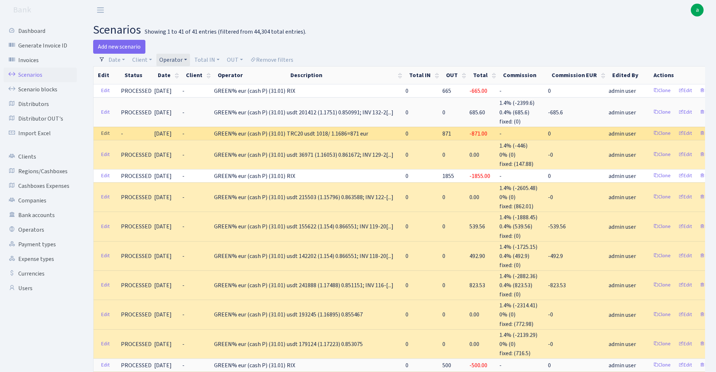
click at [104, 132] on link "Edit" at bounding box center [105, 133] width 15 height 11
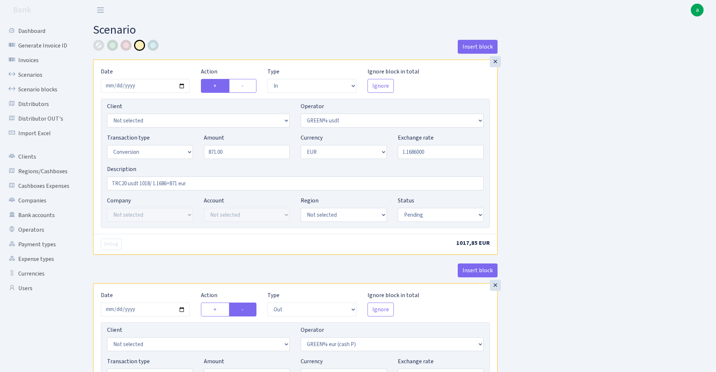
select select "in"
select select "464"
select select "15"
select select "1"
select select "pending"
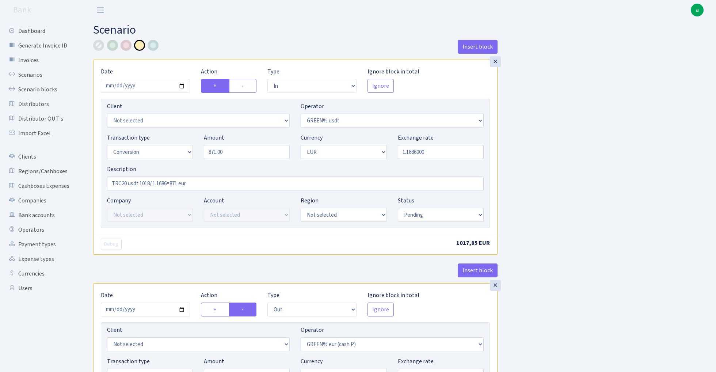
select select "out"
select select "463"
select select "15"
select select "1"
select select "pending"
